Goal: Download file/media

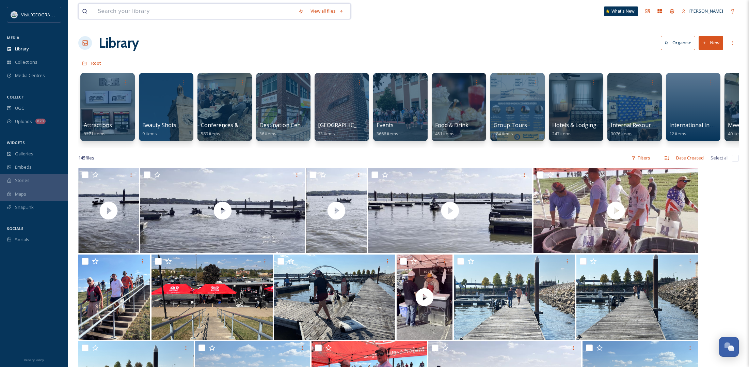
click at [119, 14] on input at bounding box center [194, 11] width 201 height 15
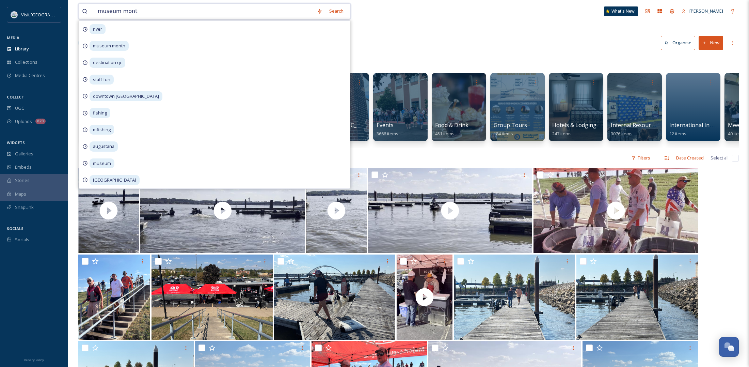
type input "museum month"
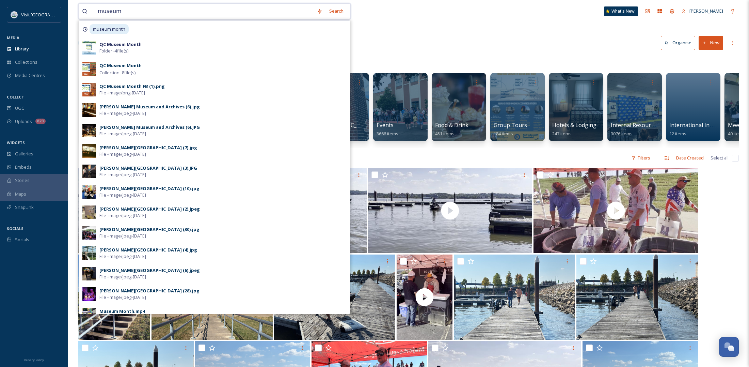
type input "museum"
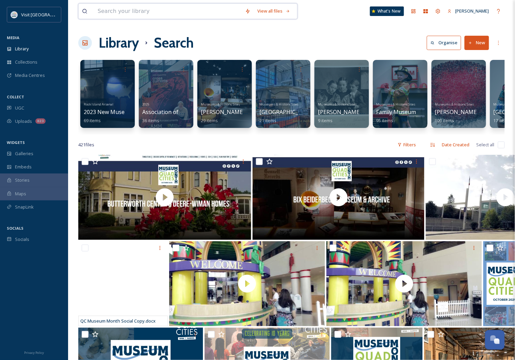
click at [126, 11] on input at bounding box center [168, 11] width 148 height 15
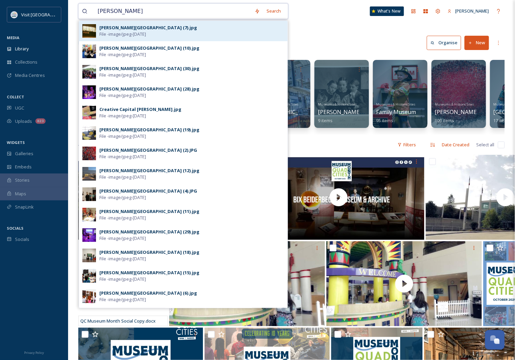
type input "[PERSON_NAME]"
click at [129, 29] on div "[PERSON_NAME][GEOGRAPHIC_DATA] (7).jpg" at bounding box center [148, 28] width 98 height 6
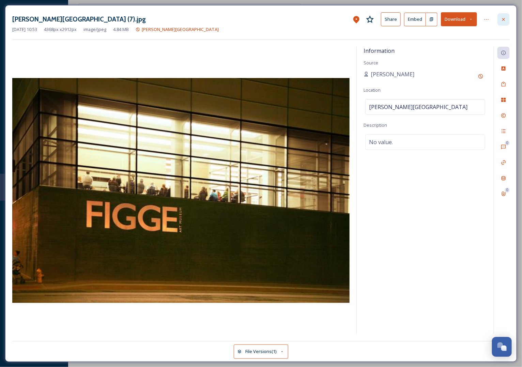
click at [507, 19] on div at bounding box center [503, 19] width 12 height 12
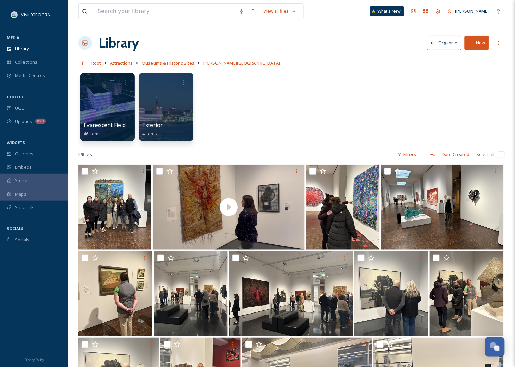
click at [371, 52] on div "Library Organise New" at bounding box center [291, 43] width 427 height 20
click at [158, 66] on span "Museums & Historic Sites" at bounding box center [168, 63] width 53 height 6
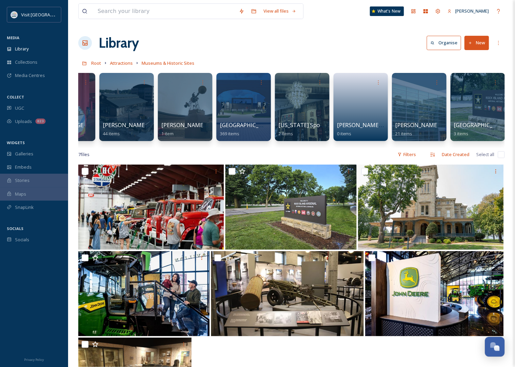
scroll to position [0, 1096]
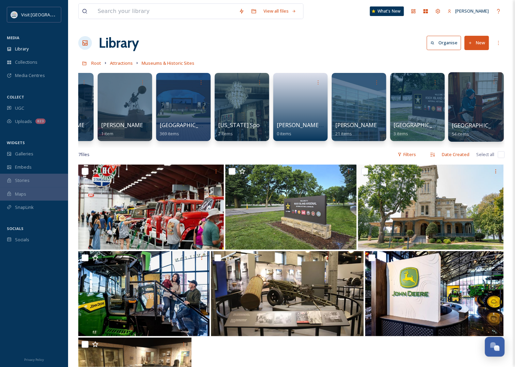
click at [484, 90] on div at bounding box center [477, 106] width 56 height 69
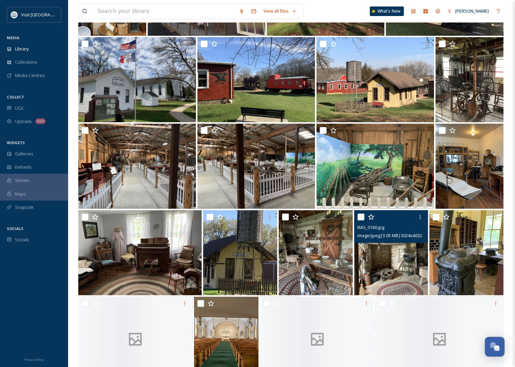
scroll to position [681, 0]
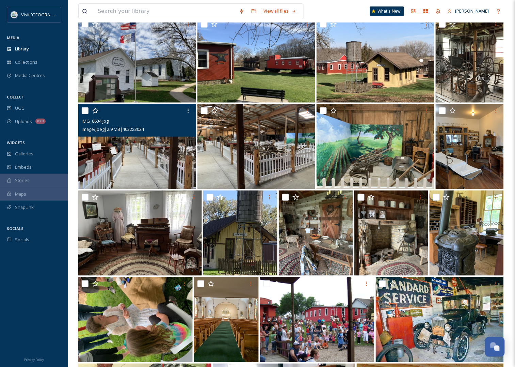
click at [171, 161] on img at bounding box center [137, 146] width 118 height 85
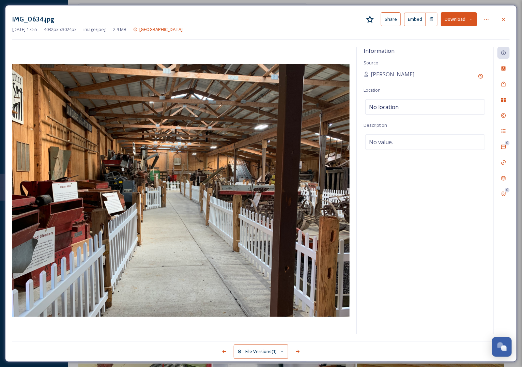
click at [467, 21] on button "Download" at bounding box center [459, 19] width 36 height 14
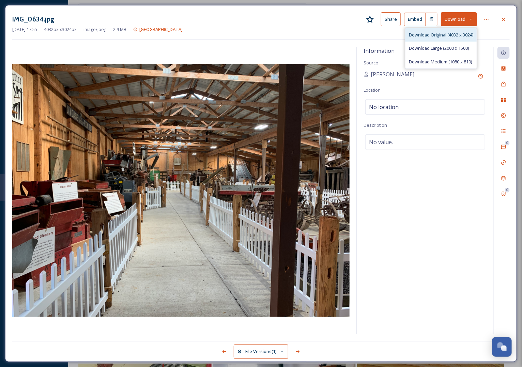
click at [438, 36] on span "Download Original (4032 x 3024)" at bounding box center [441, 35] width 64 height 6
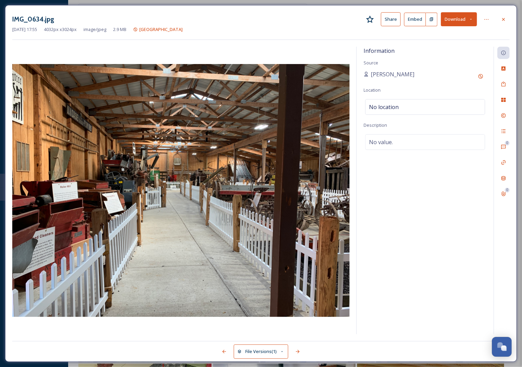
click at [451, 321] on div "Information Source [PERSON_NAME] Location No location Description No value." at bounding box center [425, 191] width 137 height 288
click at [508, 16] on div at bounding box center [503, 19] width 12 height 12
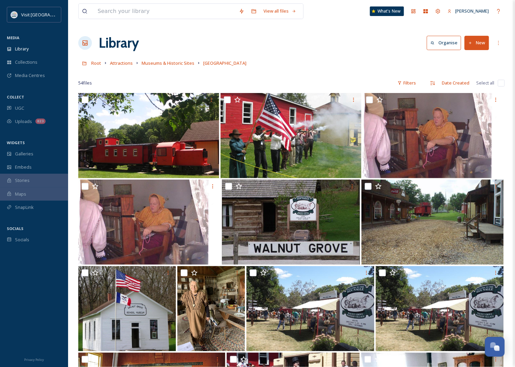
drag, startPoint x: 178, startPoint y: 64, endPoint x: 171, endPoint y: 60, distance: 7.8
click at [178, 64] on span "Museums & Historic Sites" at bounding box center [168, 63] width 53 height 6
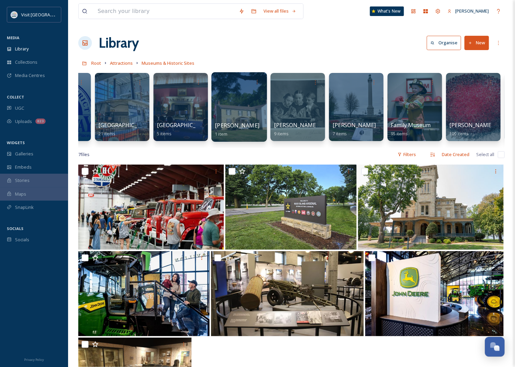
scroll to position [0, 213]
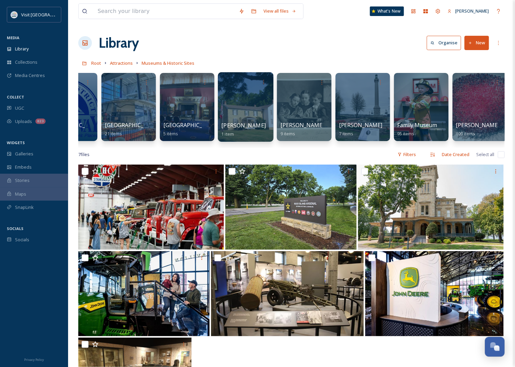
click at [231, 99] on div at bounding box center [246, 106] width 56 height 69
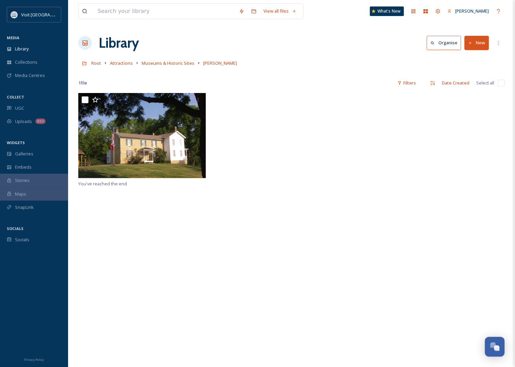
drag, startPoint x: 304, startPoint y: 210, endPoint x: 292, endPoint y: 206, distance: 13.1
click at [302, 210] on div "You've reached the end" at bounding box center [291, 276] width 427 height 367
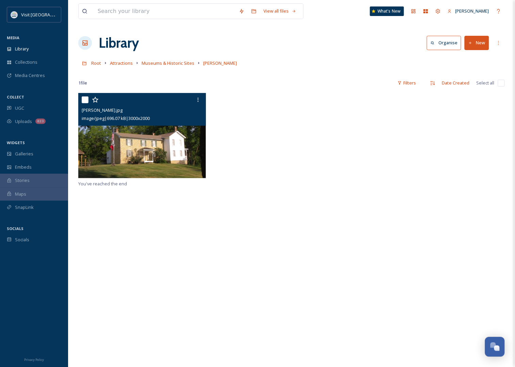
click at [179, 158] on img at bounding box center [142, 135] width 128 height 85
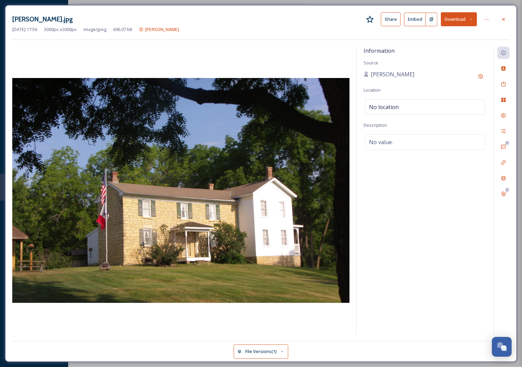
click at [470, 19] on icon at bounding box center [471, 19] width 4 height 4
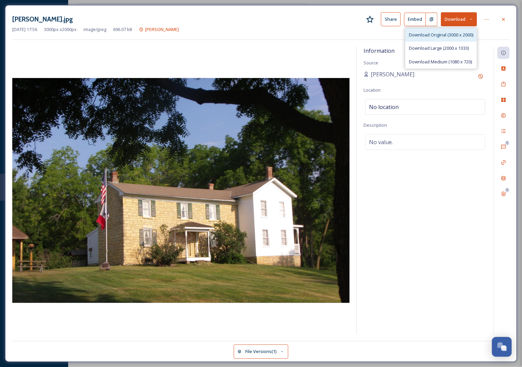
click at [438, 38] on div "Download Original (3000 x 2000)" at bounding box center [440, 34] width 71 height 13
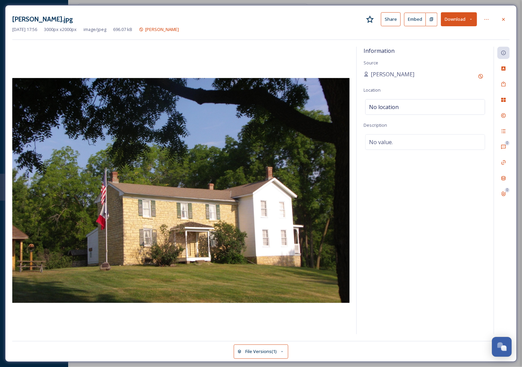
click at [508, 16] on div at bounding box center [503, 19] width 12 height 12
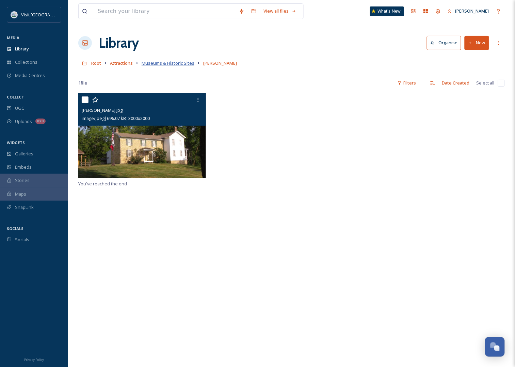
click at [165, 62] on span "Museums & Historic Sites" at bounding box center [168, 63] width 53 height 6
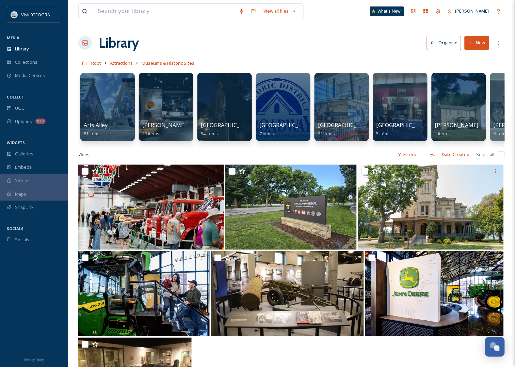
click at [288, 35] on div "Library Organise New" at bounding box center [291, 43] width 427 height 20
drag, startPoint x: 165, startPoint y: 148, endPoint x: 375, endPoint y: 142, distance: 210.6
click at [400, 141] on div "Arts Alley 81 items [PERSON_NAME][GEOGRAPHIC_DATA] 29 items [GEOGRAPHIC_DATA] 5…" at bounding box center [291, 108] width 427 height 78
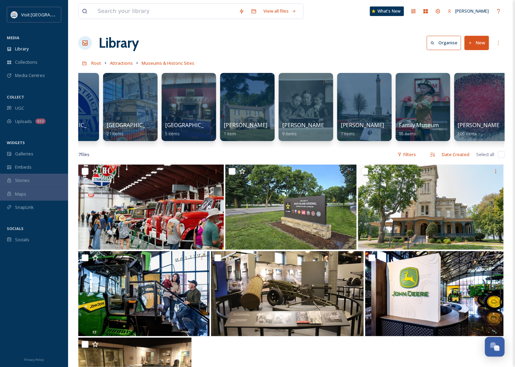
scroll to position [0, 21]
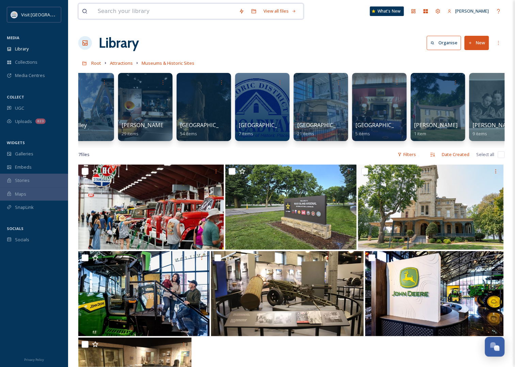
click at [133, 14] on input at bounding box center [164, 11] width 141 height 15
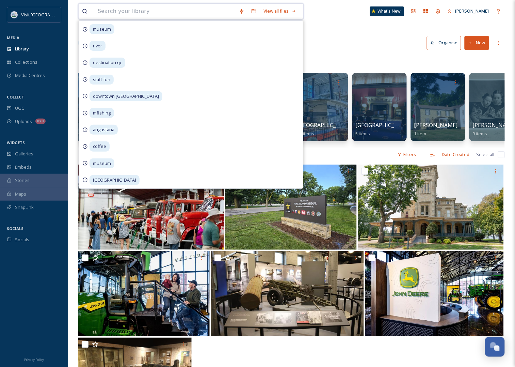
type input "m"
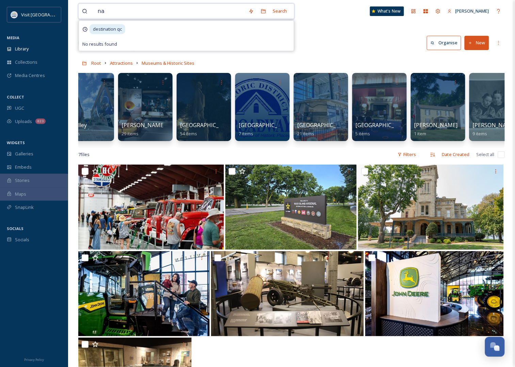
type input "n"
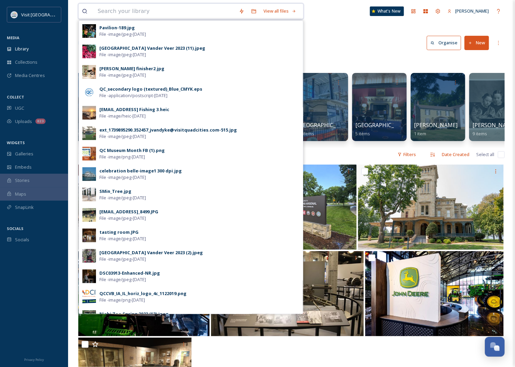
click at [140, 12] on input at bounding box center [164, 11] width 141 height 15
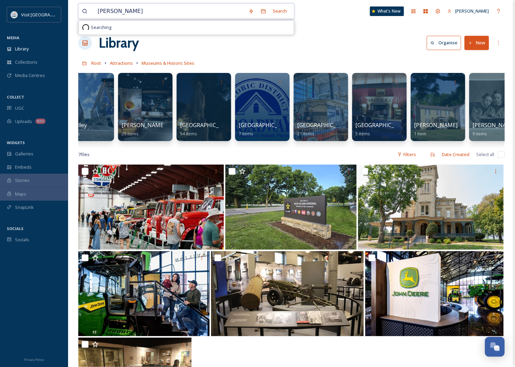
type input "[PERSON_NAME]"
